Goal: Book appointment/travel/reservation

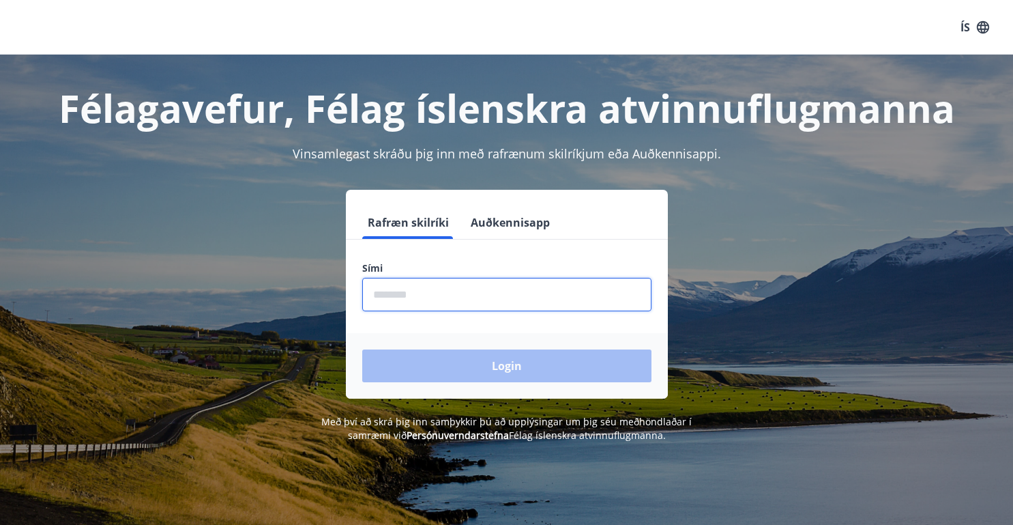
click at [384, 298] on input "phone" at bounding box center [506, 294] width 289 height 33
type input "********"
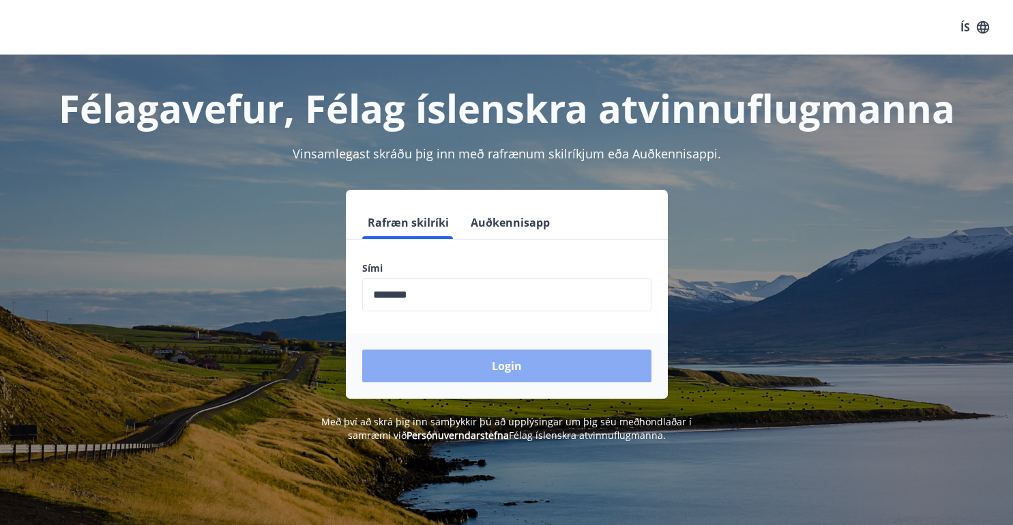
click at [489, 366] on button "Login" at bounding box center [506, 365] width 289 height 33
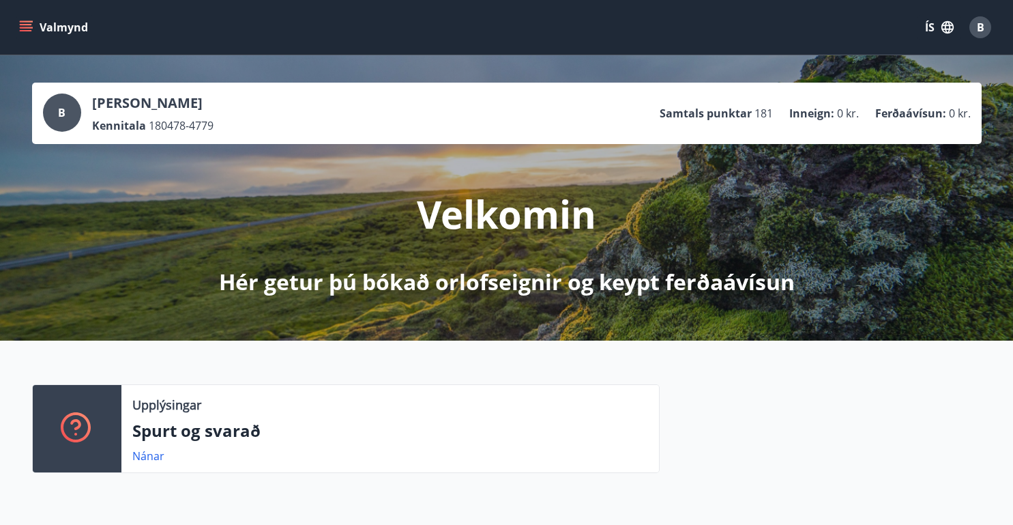
click at [27, 20] on icon "menu" at bounding box center [26, 27] width 14 height 14
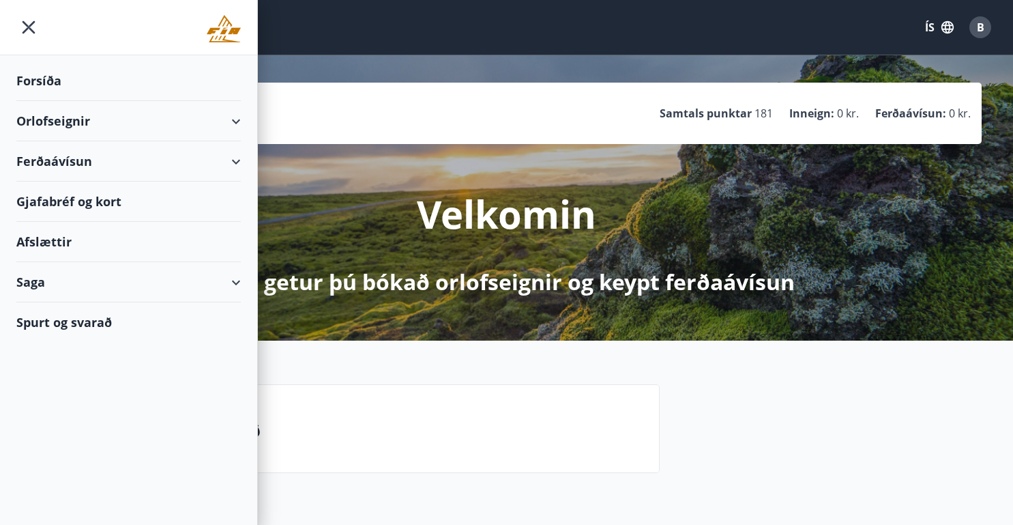
click at [235, 126] on div "Orlofseignir" at bounding box center [128, 121] width 224 height 40
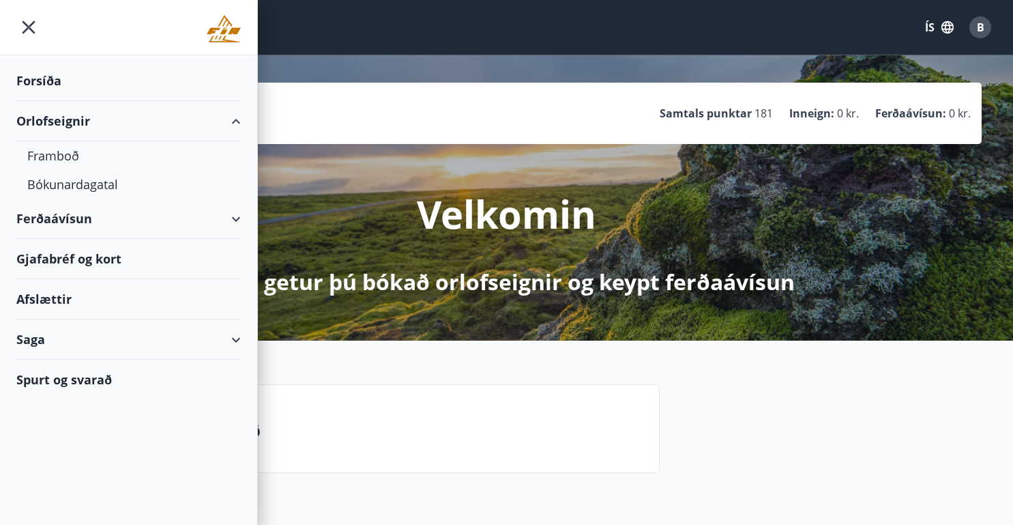
click at [44, 128] on div "Orlofseignir" at bounding box center [128, 121] width 224 height 40
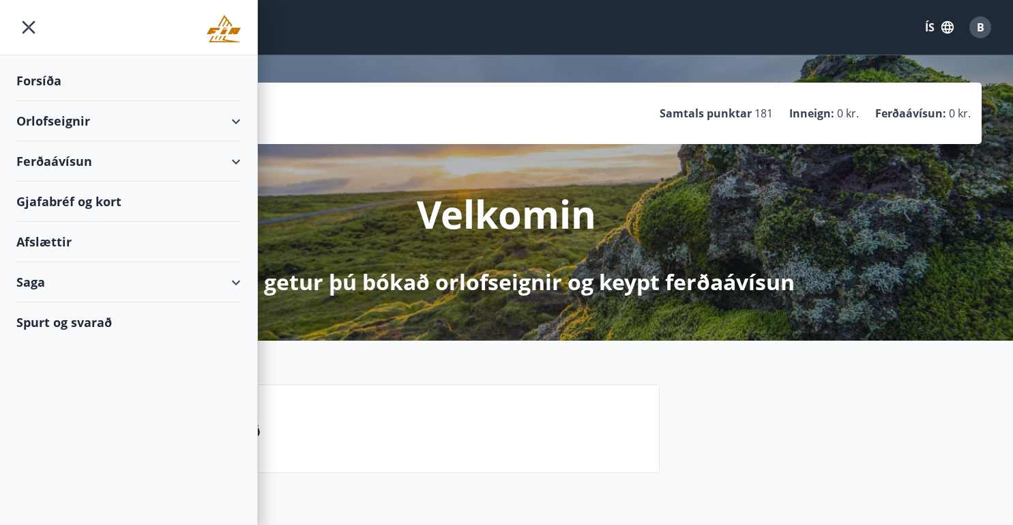
click at [44, 130] on div "Orlofseignir" at bounding box center [128, 121] width 224 height 40
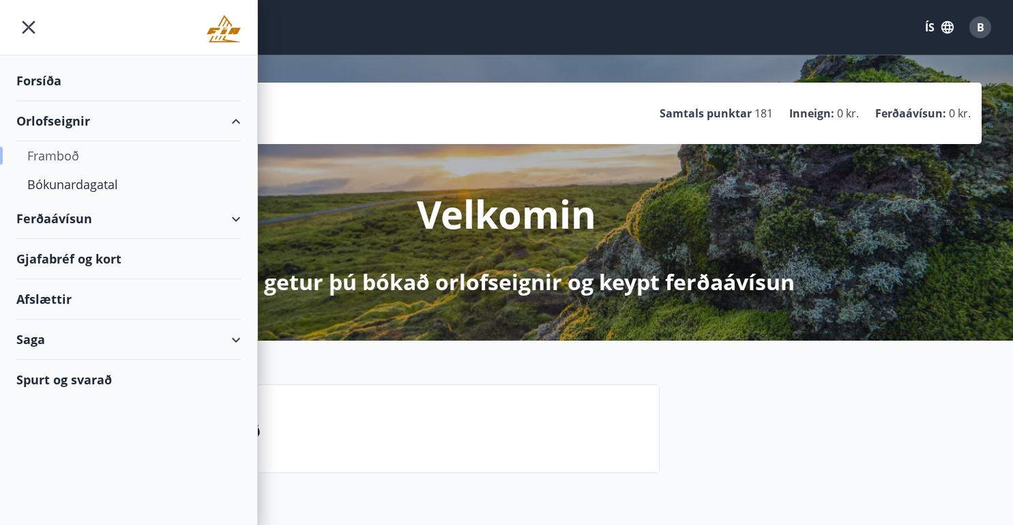
click at [40, 153] on div "Framboð" at bounding box center [128, 155] width 203 height 29
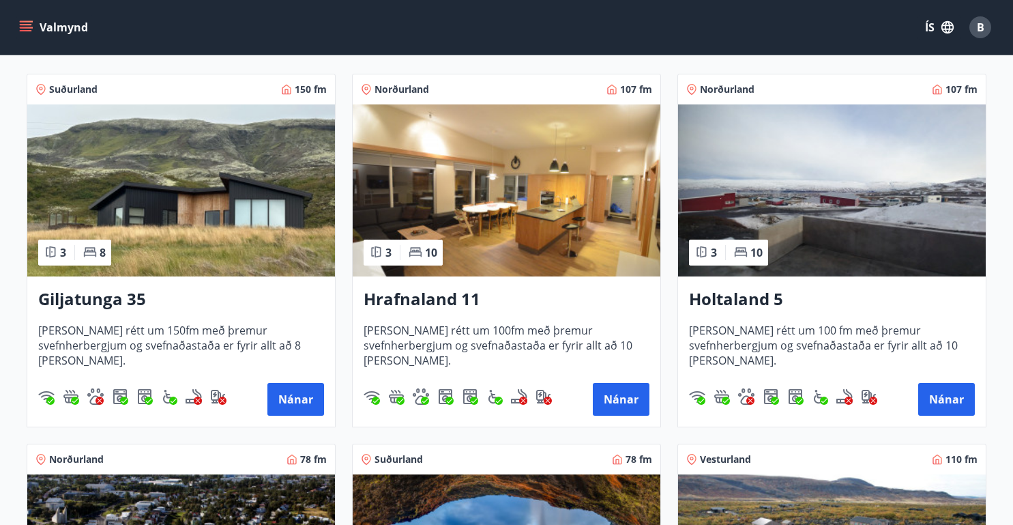
scroll to position [235, 0]
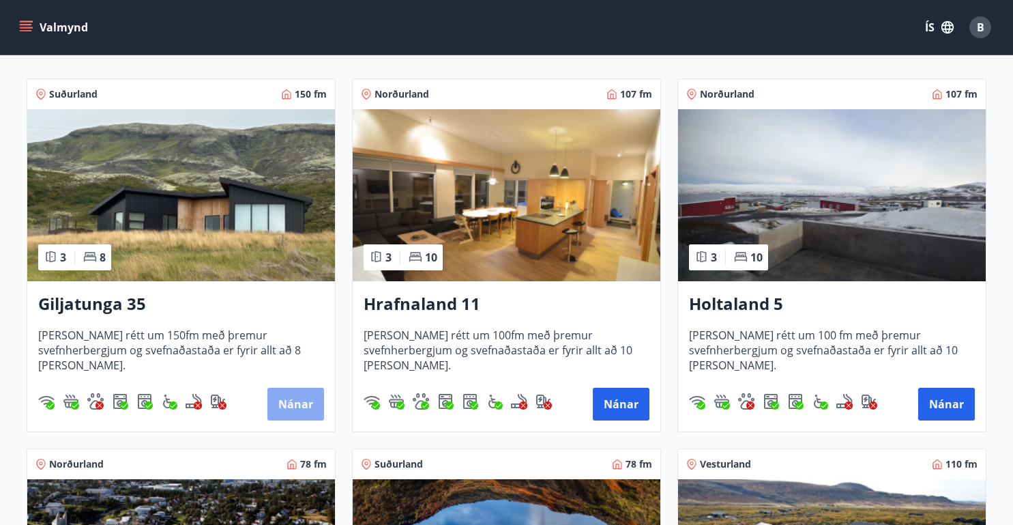
click at [293, 398] on button "Nánar" at bounding box center [295, 404] width 57 height 33
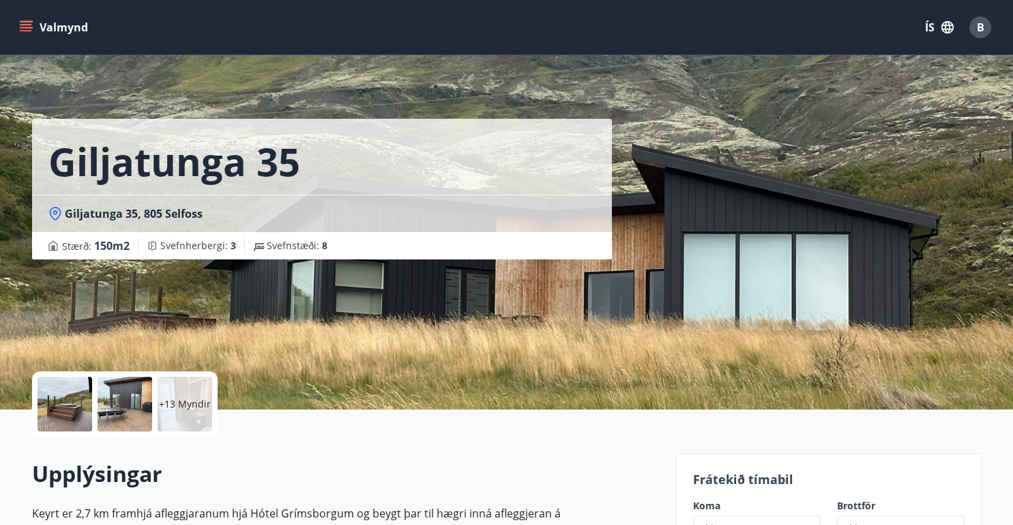
click at [31, 25] on icon "menu" at bounding box center [26, 27] width 14 height 14
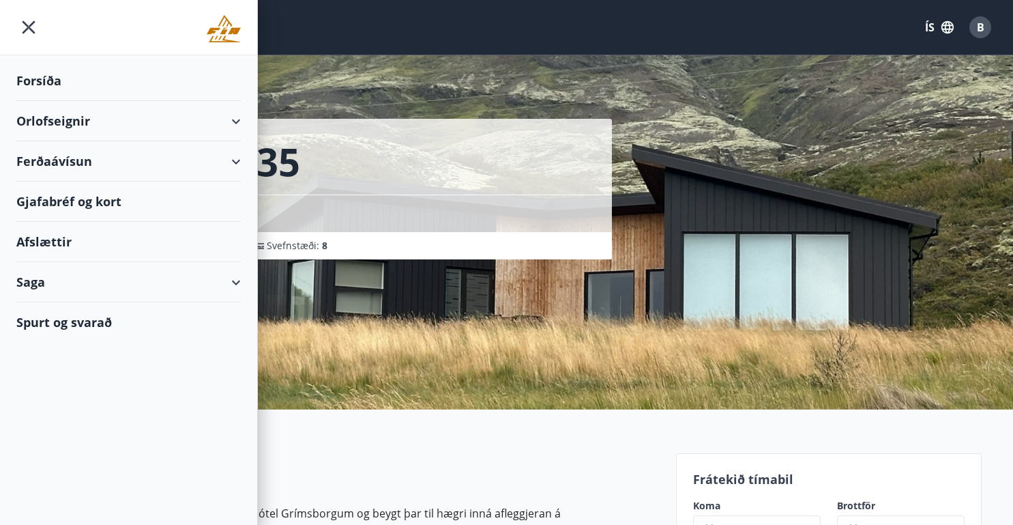
click at [233, 124] on div "Orlofseignir" at bounding box center [128, 121] width 224 height 40
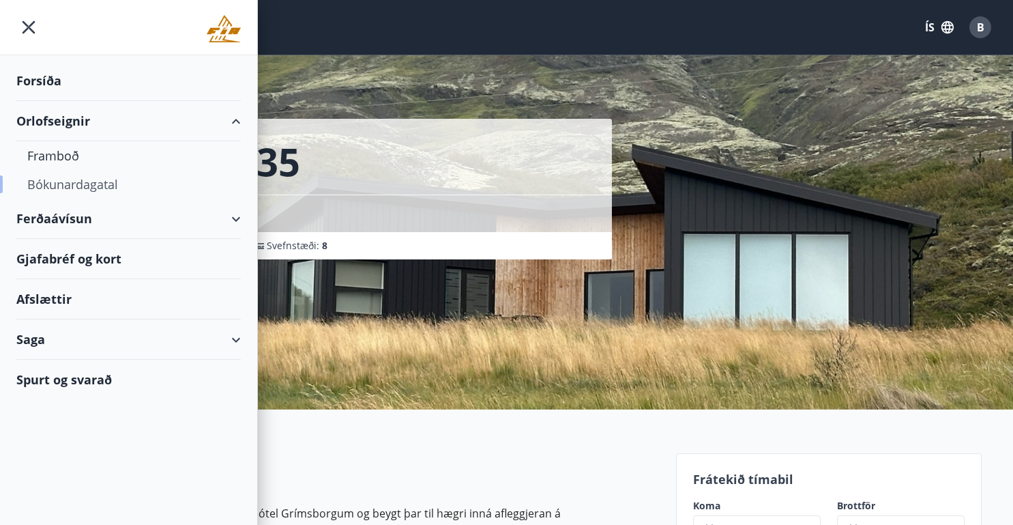
click at [66, 184] on div "Bókunardagatal" at bounding box center [128, 184] width 203 height 29
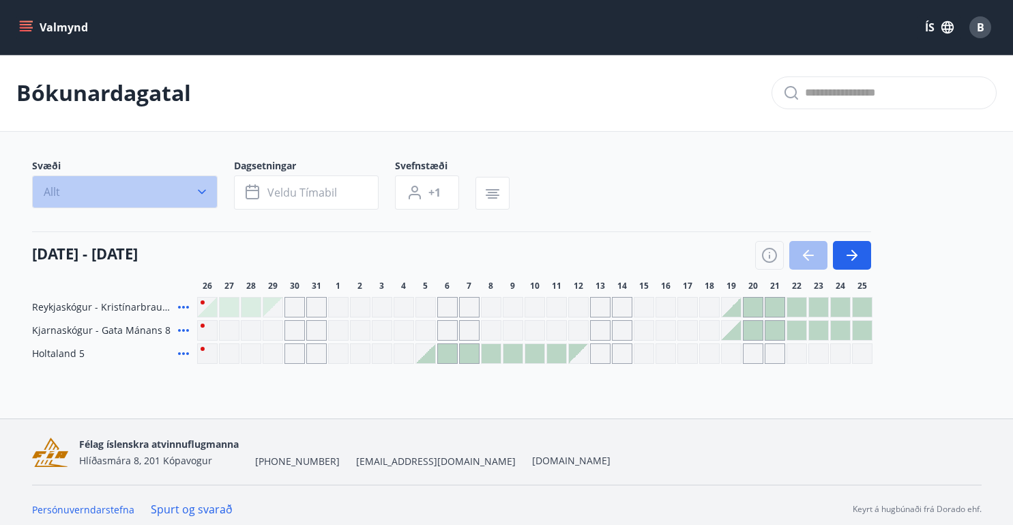
click at [194, 186] on button "Allt" at bounding box center [125, 191] width 186 height 33
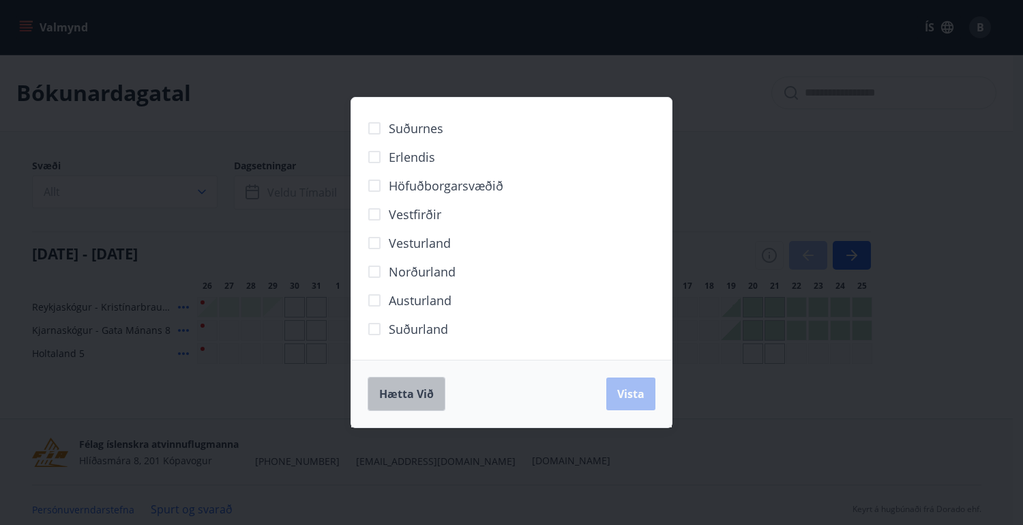
click at [384, 382] on button "Hætta við" at bounding box center [407, 394] width 78 height 34
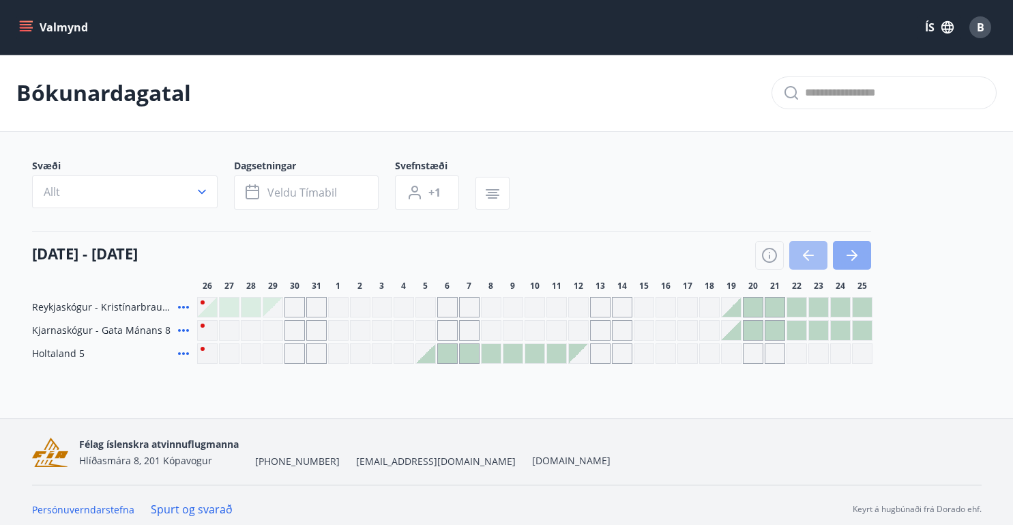
click at [853, 248] on icon "button" at bounding box center [852, 255] width 16 height 16
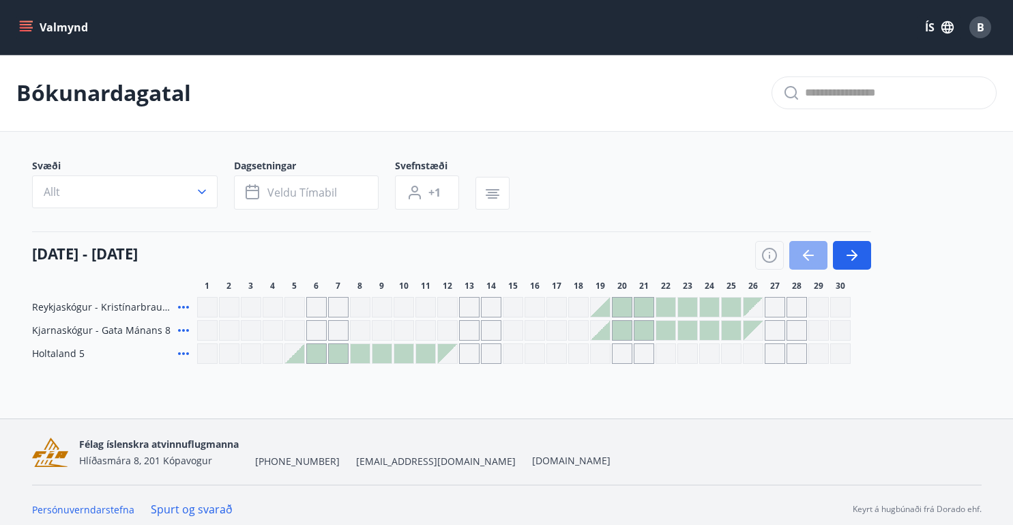
click at [804, 243] on button "button" at bounding box center [808, 255] width 38 height 29
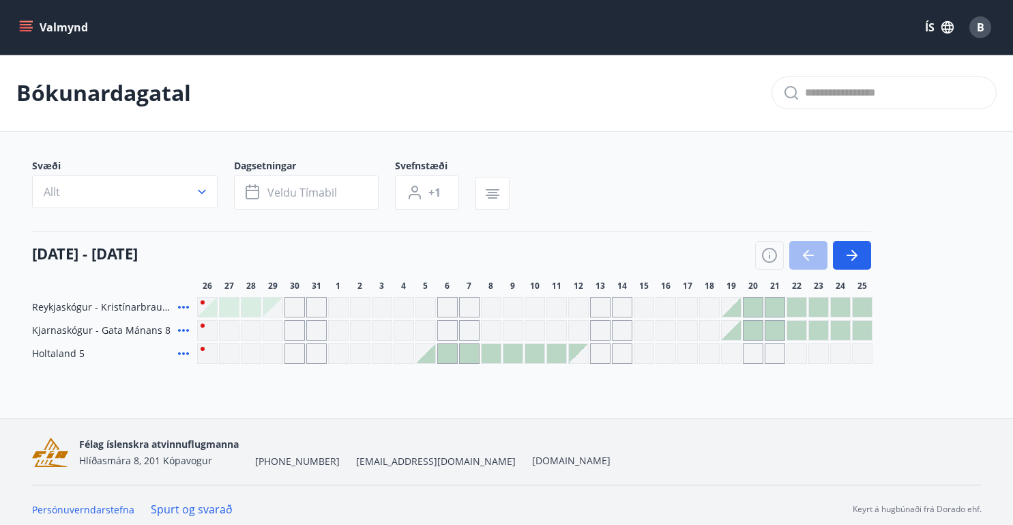
click at [32, 24] on icon "menu" at bounding box center [26, 27] width 14 height 14
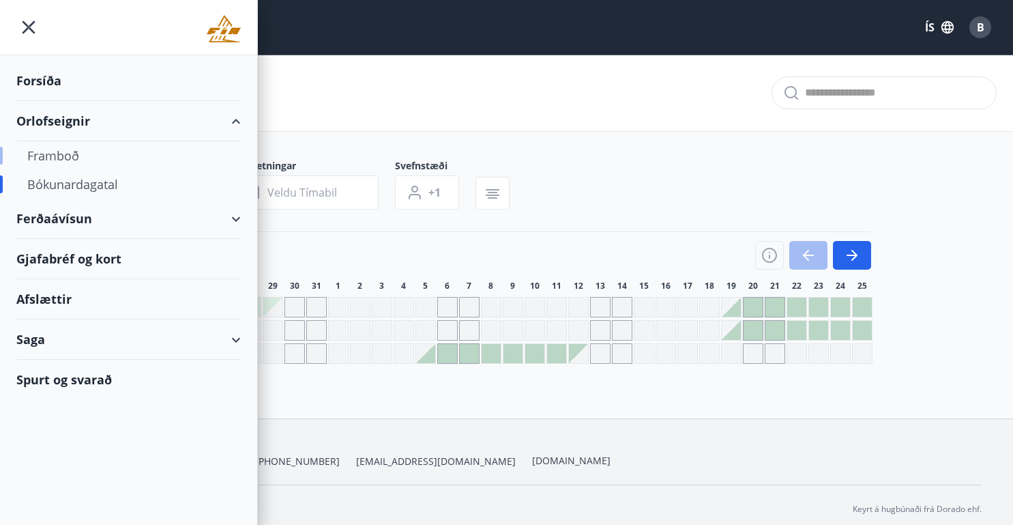
click at [59, 147] on div "Framboð" at bounding box center [128, 155] width 203 height 29
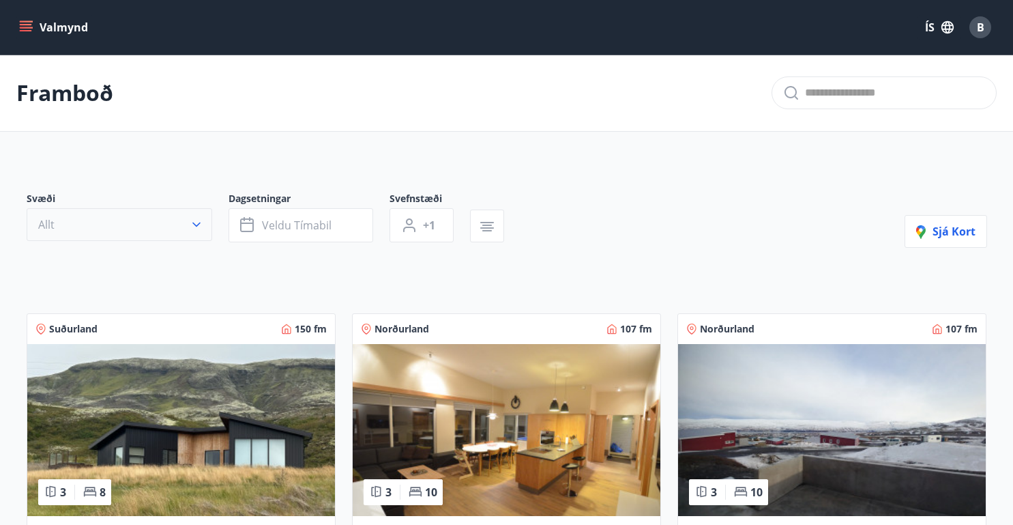
click at [190, 218] on icon "button" at bounding box center [197, 225] width 14 height 14
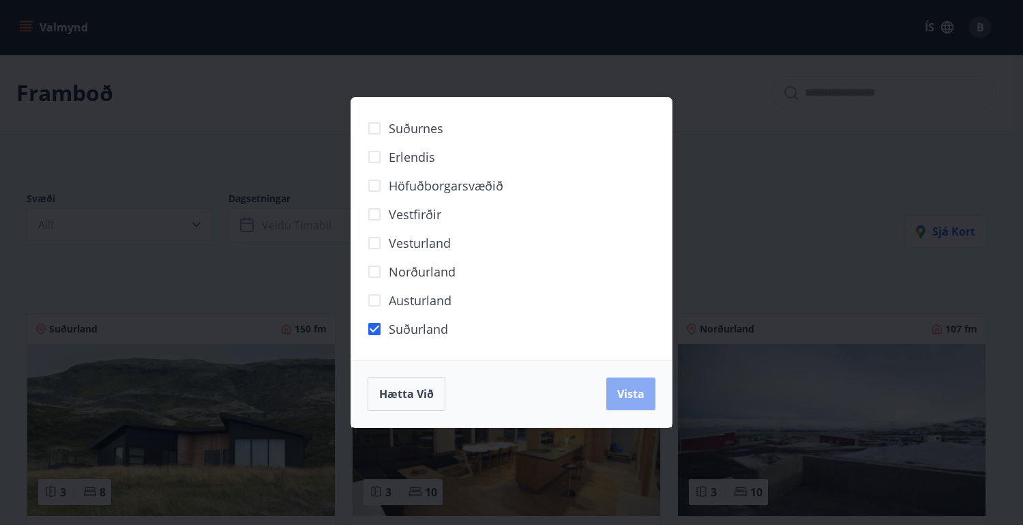
click at [629, 387] on span "Vista" at bounding box center [631, 393] width 27 height 15
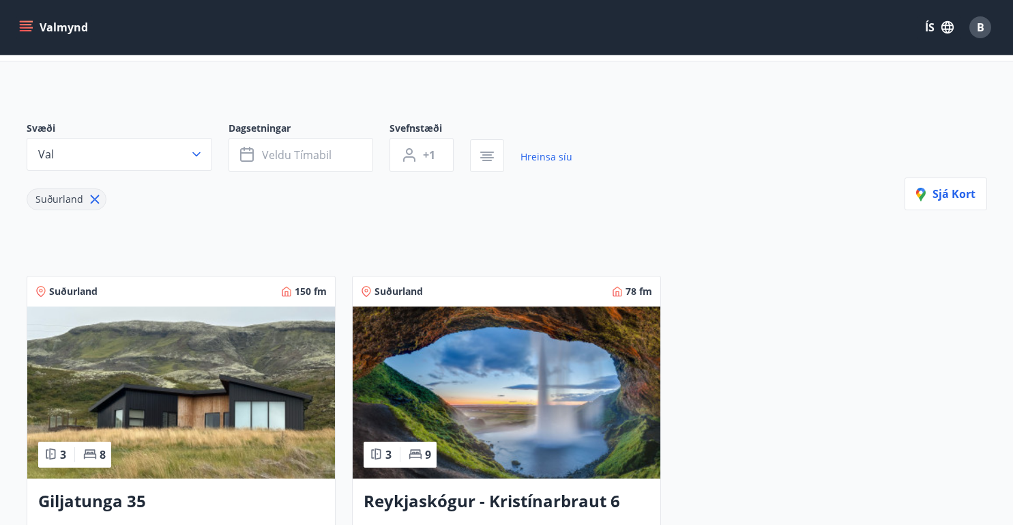
scroll to position [71, 0]
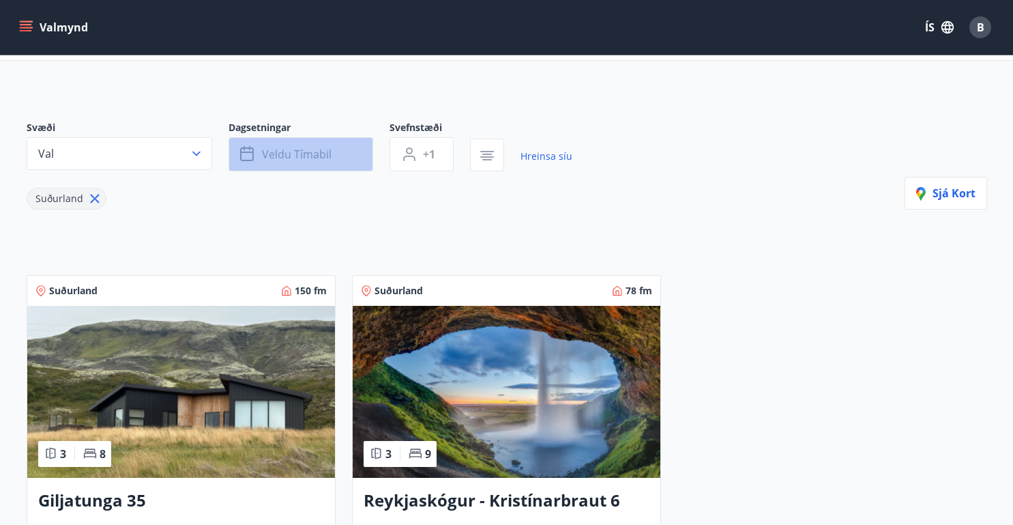
click at [300, 160] on span "Veldu tímabil" at bounding box center [297, 154] width 70 height 15
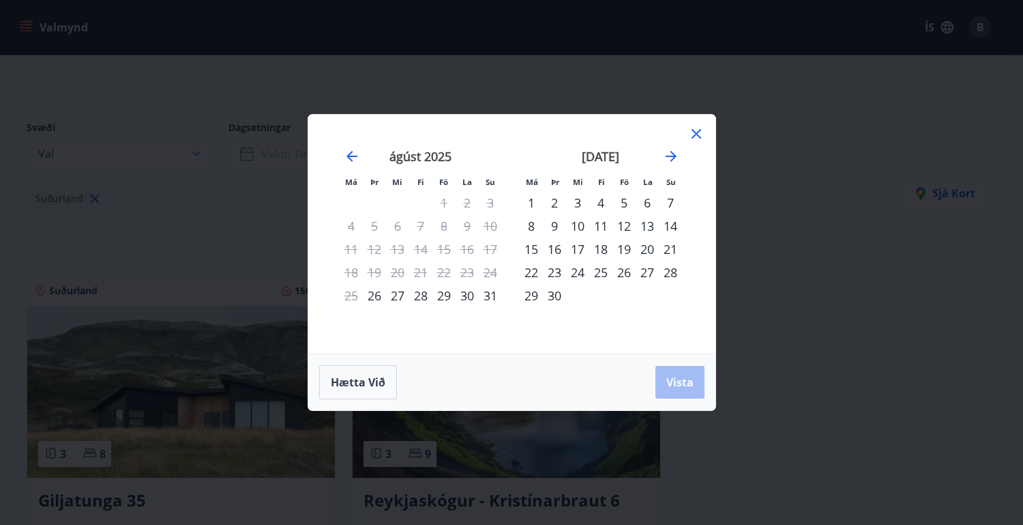
click at [369, 293] on div "26" at bounding box center [374, 295] width 23 height 23
click at [564, 293] on div "30" at bounding box center [554, 295] width 23 height 23
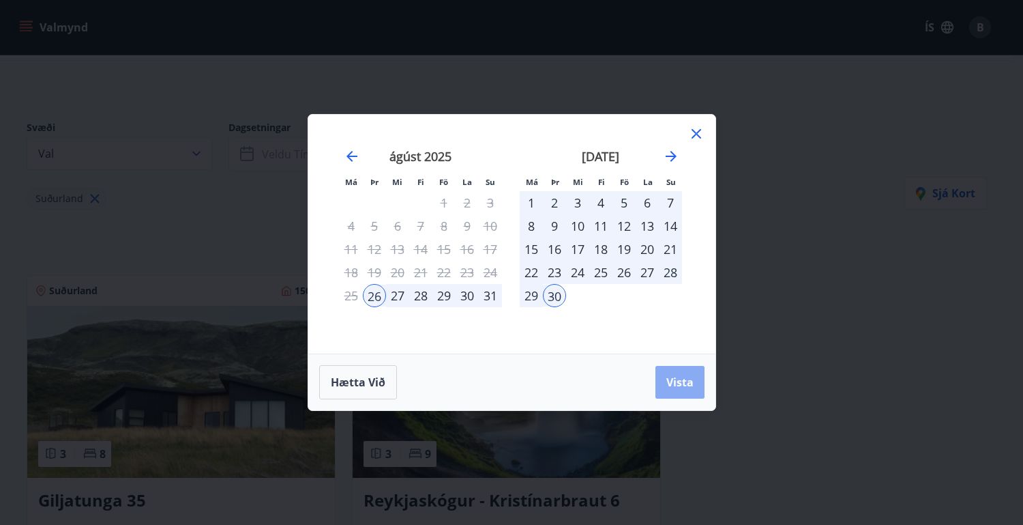
click at [679, 387] on span "Vista" at bounding box center [680, 382] width 27 height 15
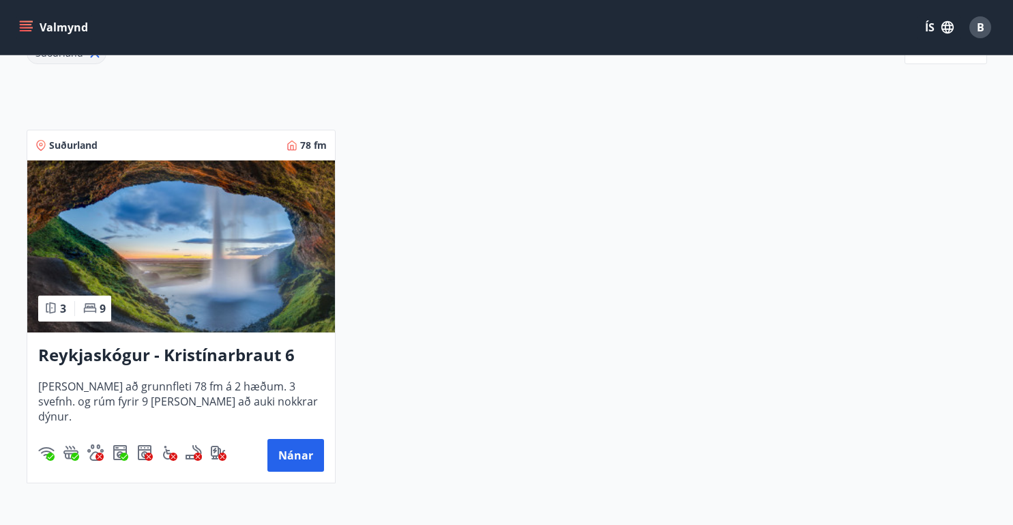
scroll to position [218, 0]
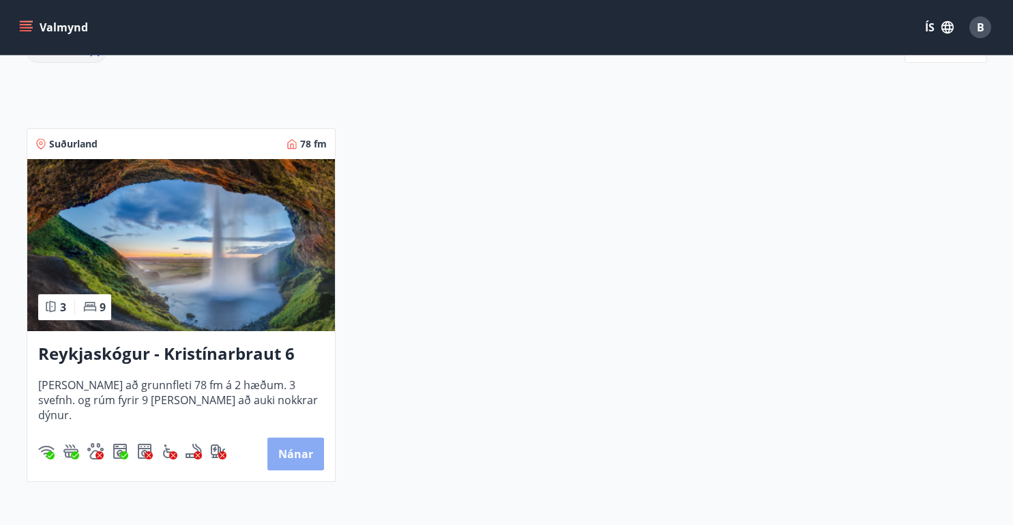
click at [298, 452] on button "Nánar" at bounding box center [295, 453] width 57 height 33
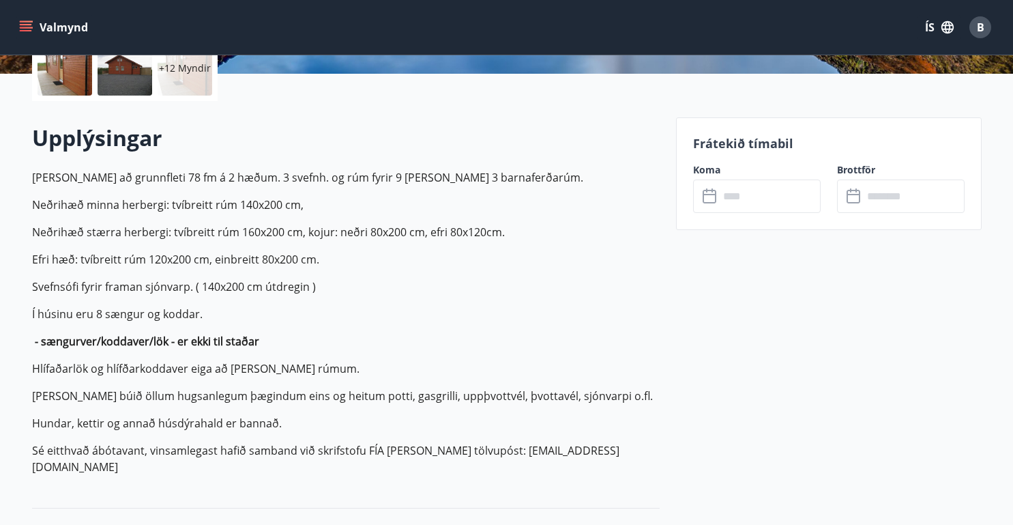
scroll to position [335, 0]
click at [749, 196] on input "text" at bounding box center [770, 196] width 102 height 33
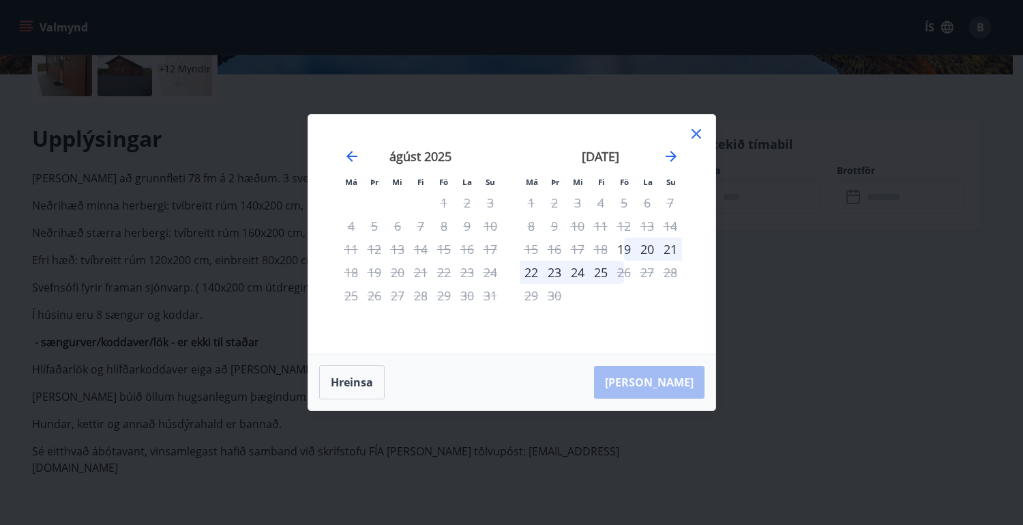
click at [698, 132] on icon at bounding box center [697, 134] width 10 height 10
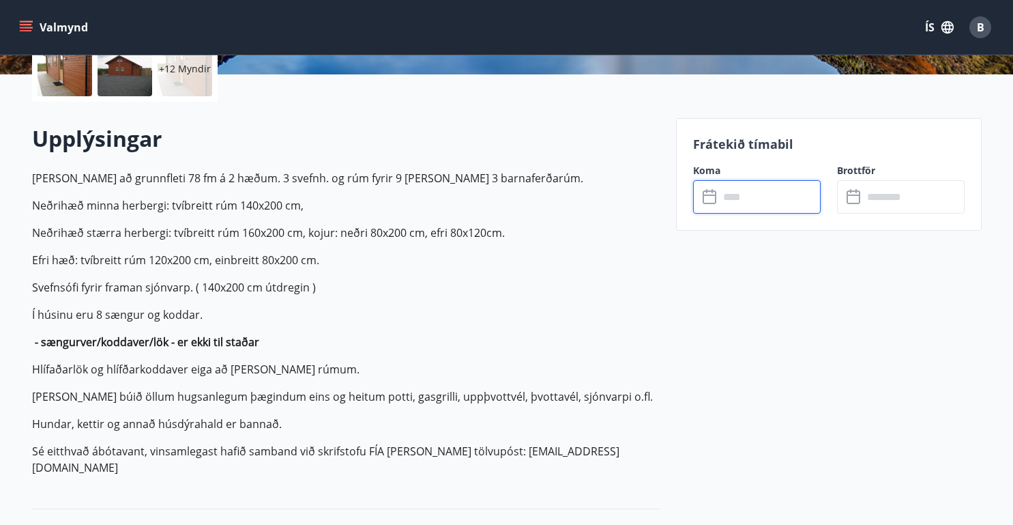
scroll to position [0, 0]
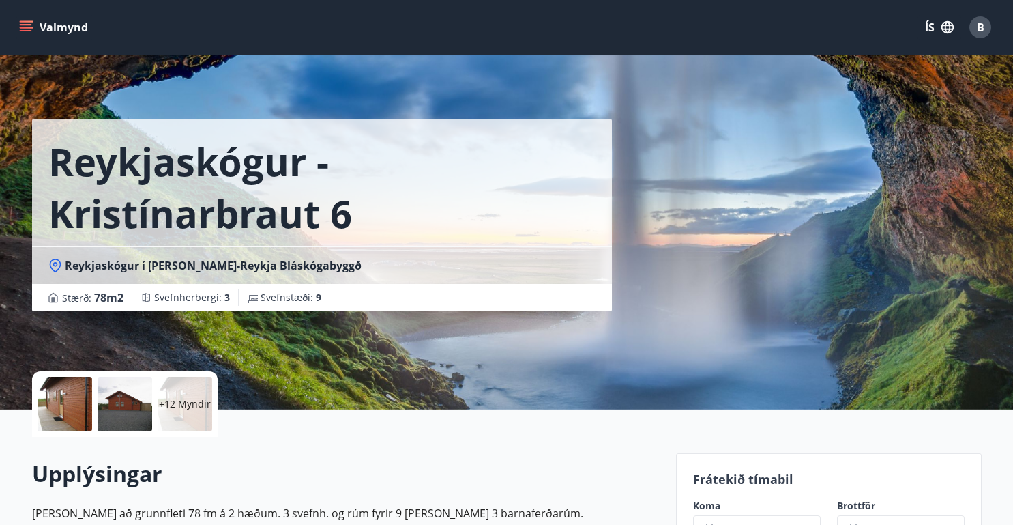
click at [66, 26] on button "Valmynd" at bounding box center [54, 27] width 77 height 25
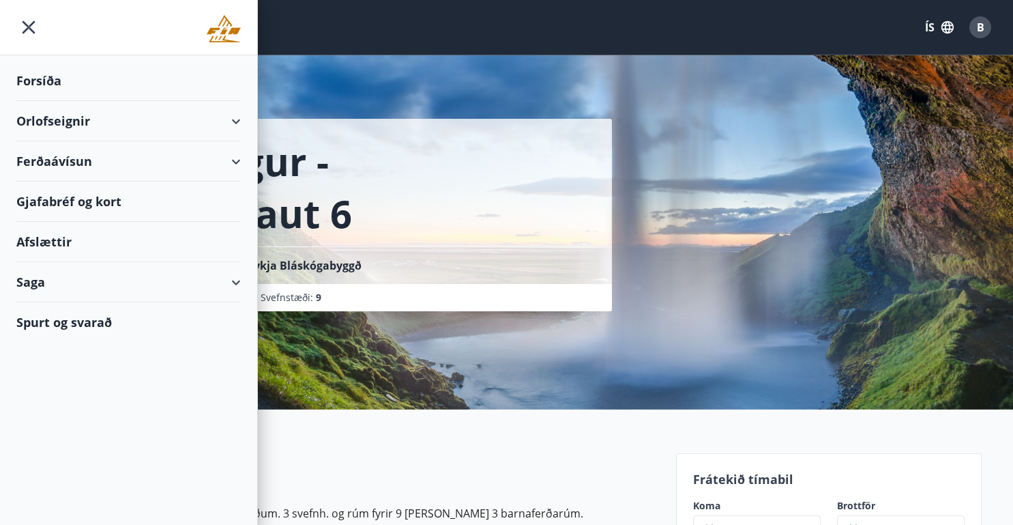
click at [25, 81] on div "Forsíða" at bounding box center [128, 81] width 224 height 40
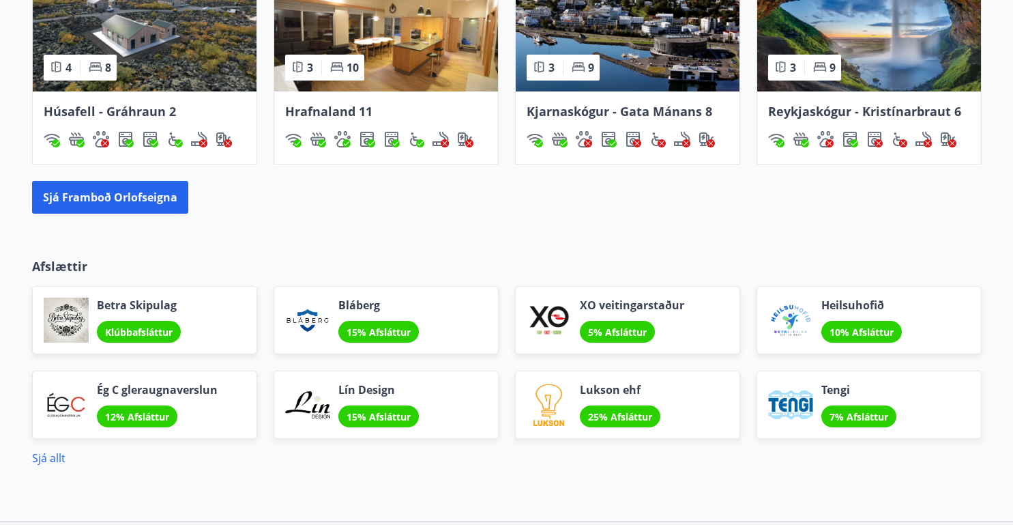
scroll to position [887, 0]
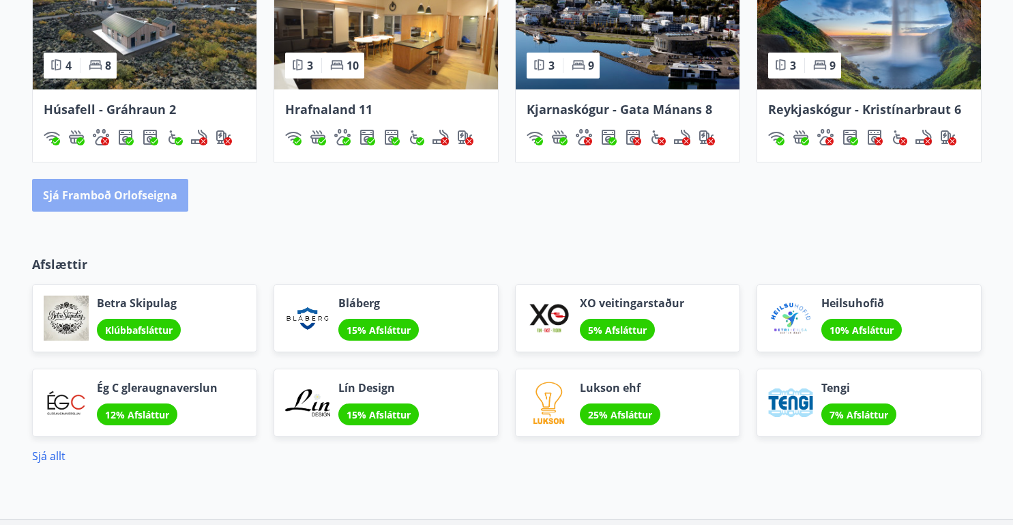
click at [102, 184] on button "Sjá framboð orlofseigna" at bounding box center [110, 195] width 156 height 33
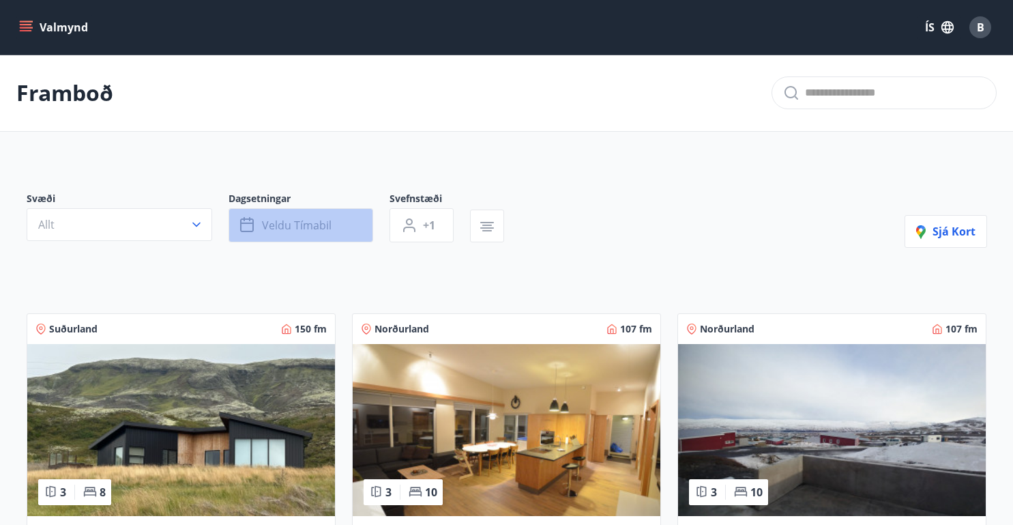
click at [328, 227] on span "Veldu tímabil" at bounding box center [297, 225] width 70 height 15
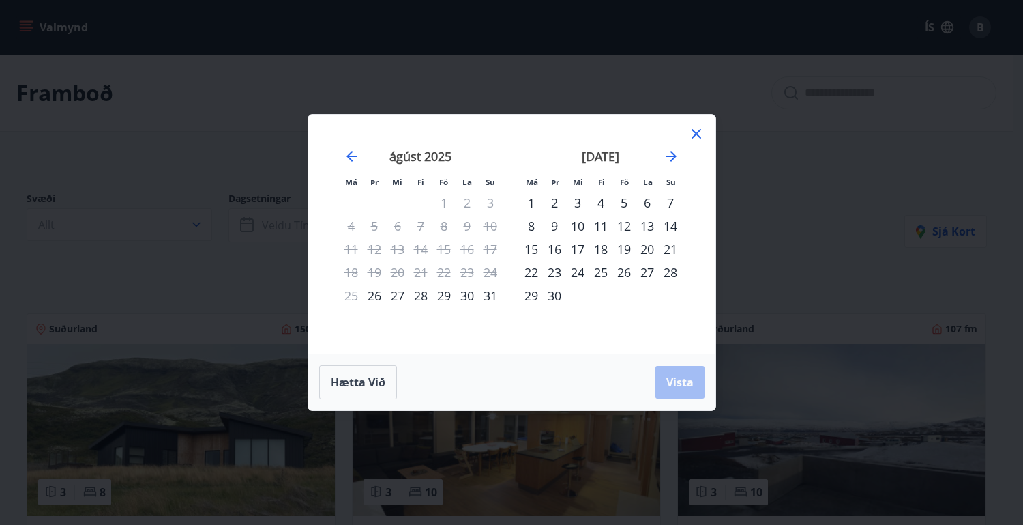
click at [371, 293] on div "26" at bounding box center [374, 295] width 23 height 23
click at [556, 293] on div "30" at bounding box center [554, 295] width 23 height 23
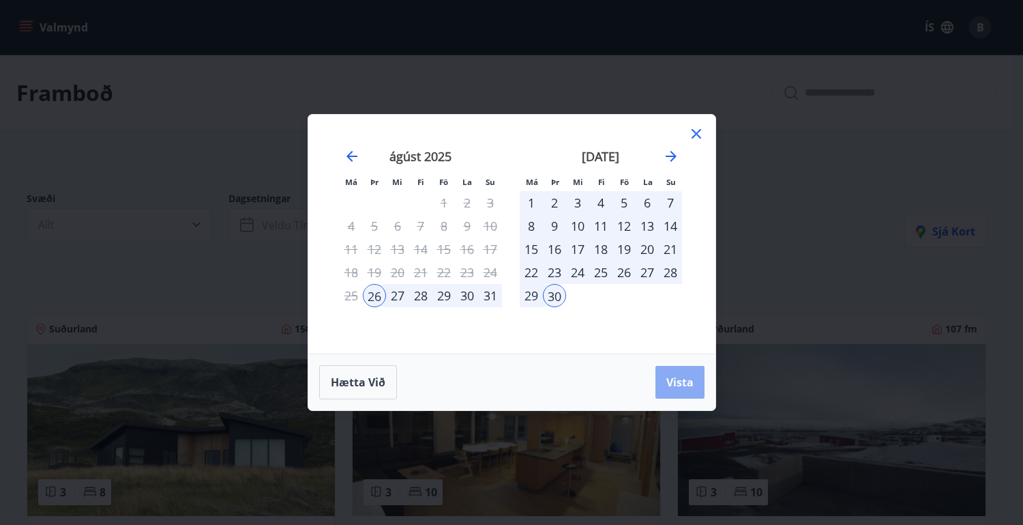
click at [680, 388] on span "Vista" at bounding box center [680, 382] width 27 height 15
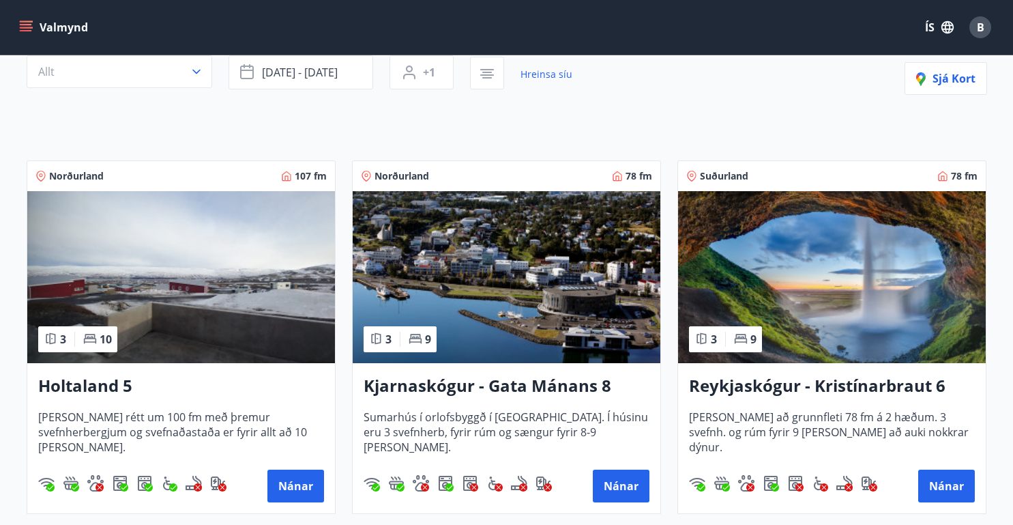
scroll to position [113, 0]
